Goal: Navigation & Orientation: Find specific page/section

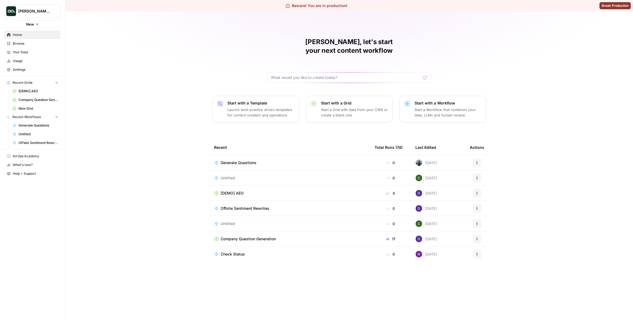
click at [129, 119] on div "[PERSON_NAME], let's start your next content workflow Start with a Template Lau…" at bounding box center [348, 165] width 567 height 308
click at [29, 50] on span "Your Data" at bounding box center [35, 52] width 45 height 5
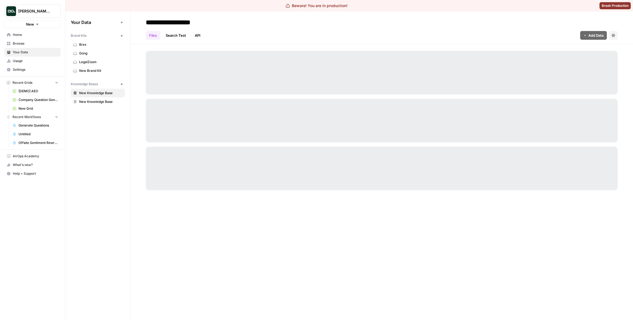
click at [33, 37] on link "Home" at bounding box center [32, 34] width 56 height 9
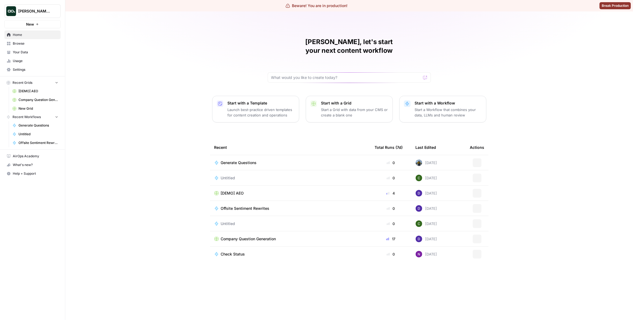
drag, startPoint x: 216, startPoint y: 33, endPoint x: 225, endPoint y: 33, distance: 9.3
click at [216, 33] on div "[PERSON_NAME], let's start your next content workflow Start with a Template Lau…" at bounding box center [348, 165] width 567 height 308
click at [617, 9] on button "Break Production" at bounding box center [614, 5] width 31 height 7
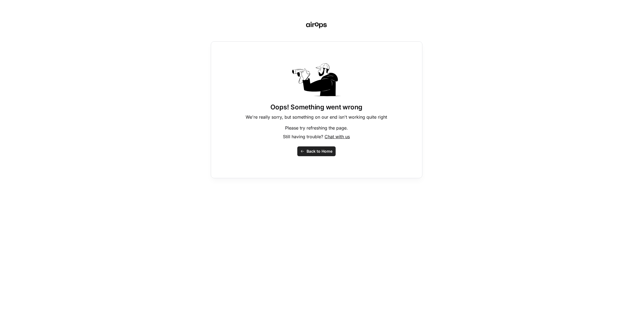
click at [323, 150] on span "Back to Home" at bounding box center [319, 150] width 26 height 5
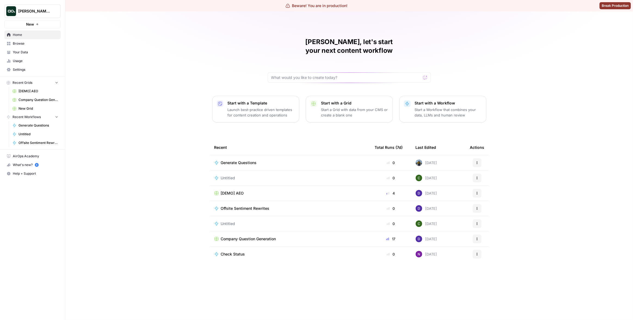
click at [516, 42] on div "Matias, let's start your next content workflow Start with a Template Launch bes…" at bounding box center [348, 165] width 567 height 308
click at [182, 49] on div "[PERSON_NAME], let's start your next content workflow Start with a Template Lau…" at bounding box center [348, 165] width 567 height 308
click at [45, 16] on button "[PERSON_NAME] Test" at bounding box center [32, 11] width 56 height 14
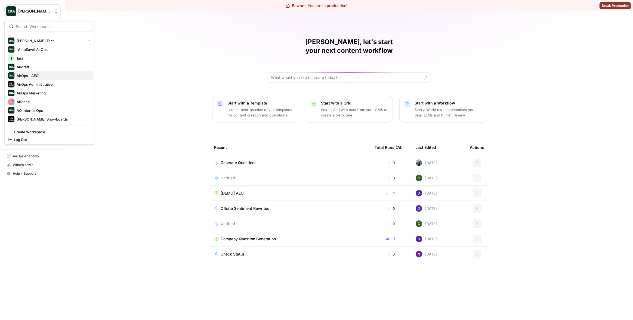
click at [35, 73] on span "AirOps - AEO" at bounding box center [53, 75] width 72 height 5
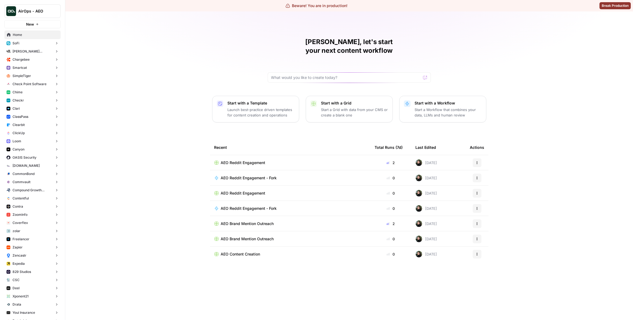
click at [159, 143] on div "[PERSON_NAME], let's start your next content workflow Start with a Template Lau…" at bounding box center [348, 165] width 567 height 308
click at [162, 144] on div "Matias, let's start your next content workflow Start with a Template Launch bes…" at bounding box center [348, 165] width 567 height 308
click at [32, 148] on button "Canyon" at bounding box center [32, 149] width 56 height 8
click at [26, 159] on span "Insights" at bounding box center [38, 157] width 40 height 5
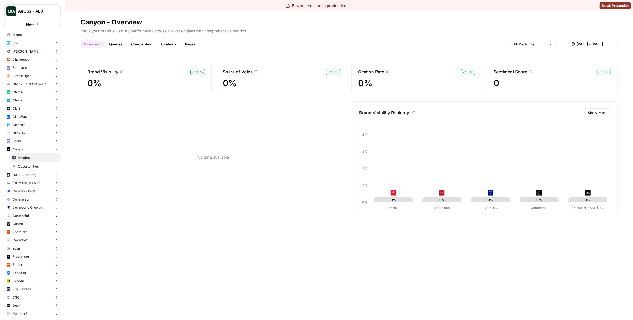
click at [27, 139] on button "Loom" at bounding box center [32, 141] width 56 height 8
click at [26, 147] on span "Insights" at bounding box center [38, 149] width 40 height 5
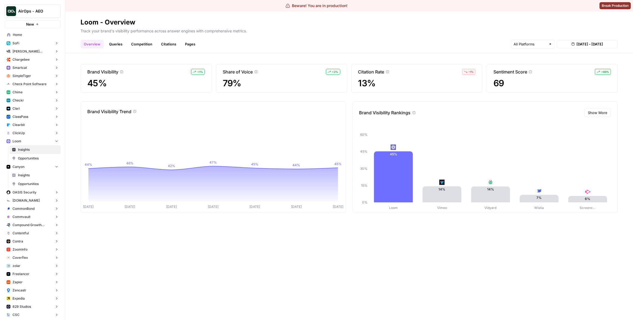
scroll to position [3, 0]
click at [30, 88] on button "Chime" at bounding box center [32, 89] width 56 height 8
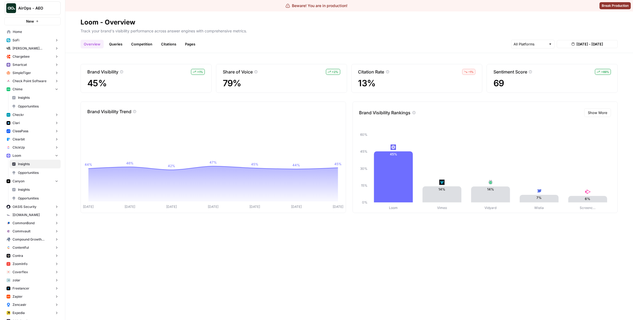
click at [42, 11] on button "AirOps - AEO" at bounding box center [32, 8] width 56 height 14
